Goal: Task Accomplishment & Management: Manage account settings

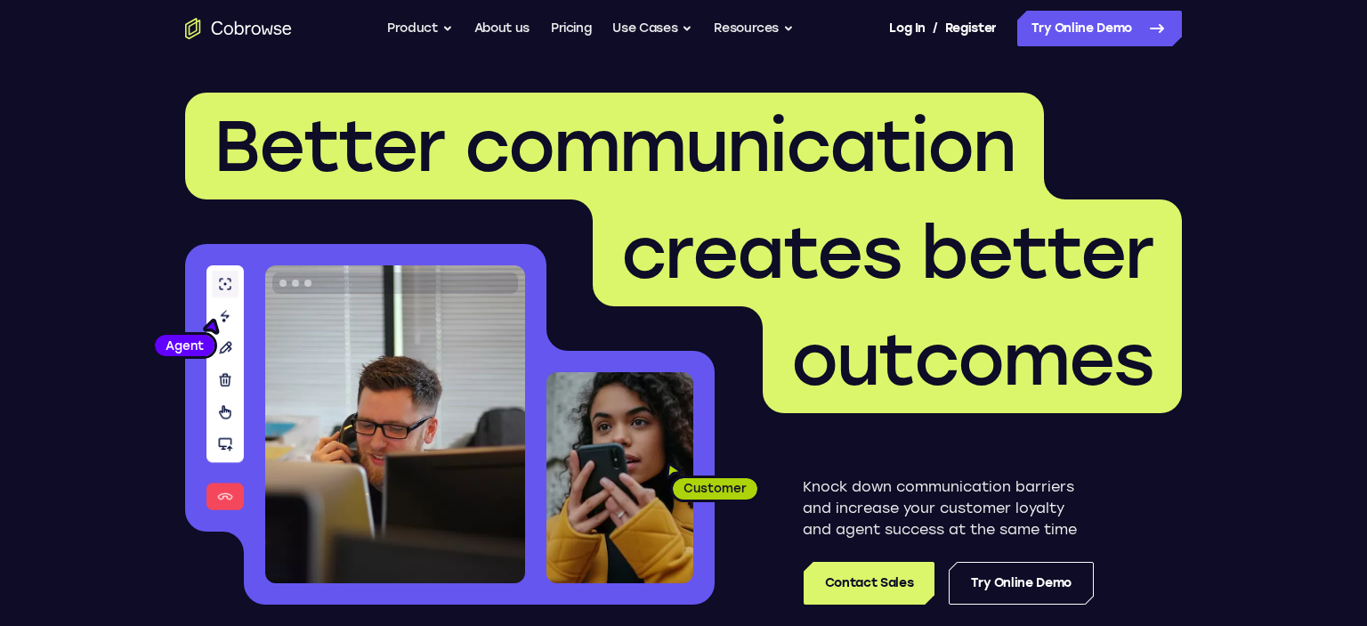
click at [906, 25] on link "Log In" at bounding box center [907, 29] width 36 height 36
click at [968, 34] on link "Register" at bounding box center [971, 29] width 52 height 36
click at [901, 30] on link "Log In" at bounding box center [907, 29] width 36 height 36
